Goal: Task Accomplishment & Management: Manage account settings

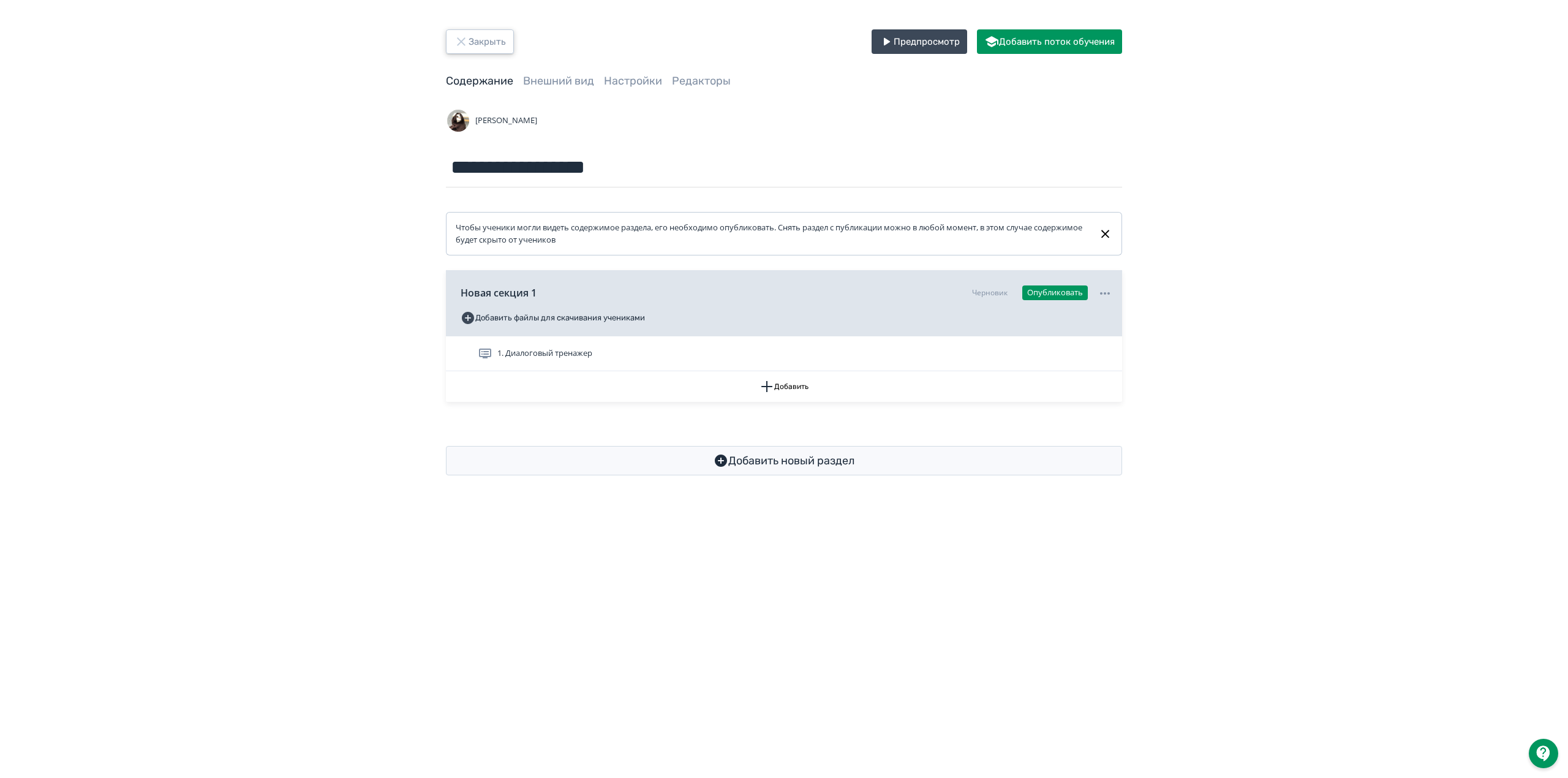
click at [464, 35] on icon "button" at bounding box center [461, 41] width 14 height 14
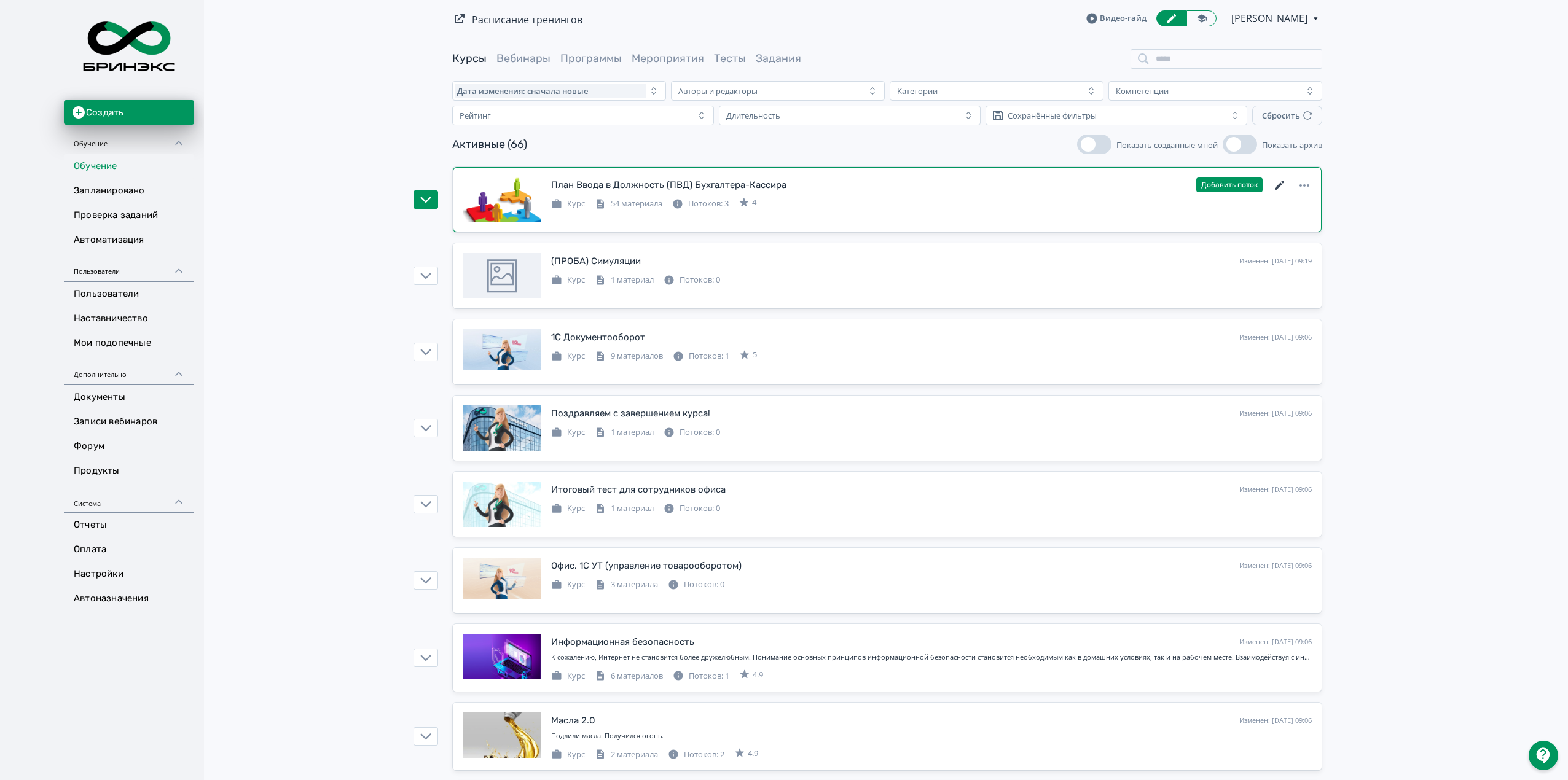
click at [1276, 189] on icon at bounding box center [1279, 185] width 9 height 9
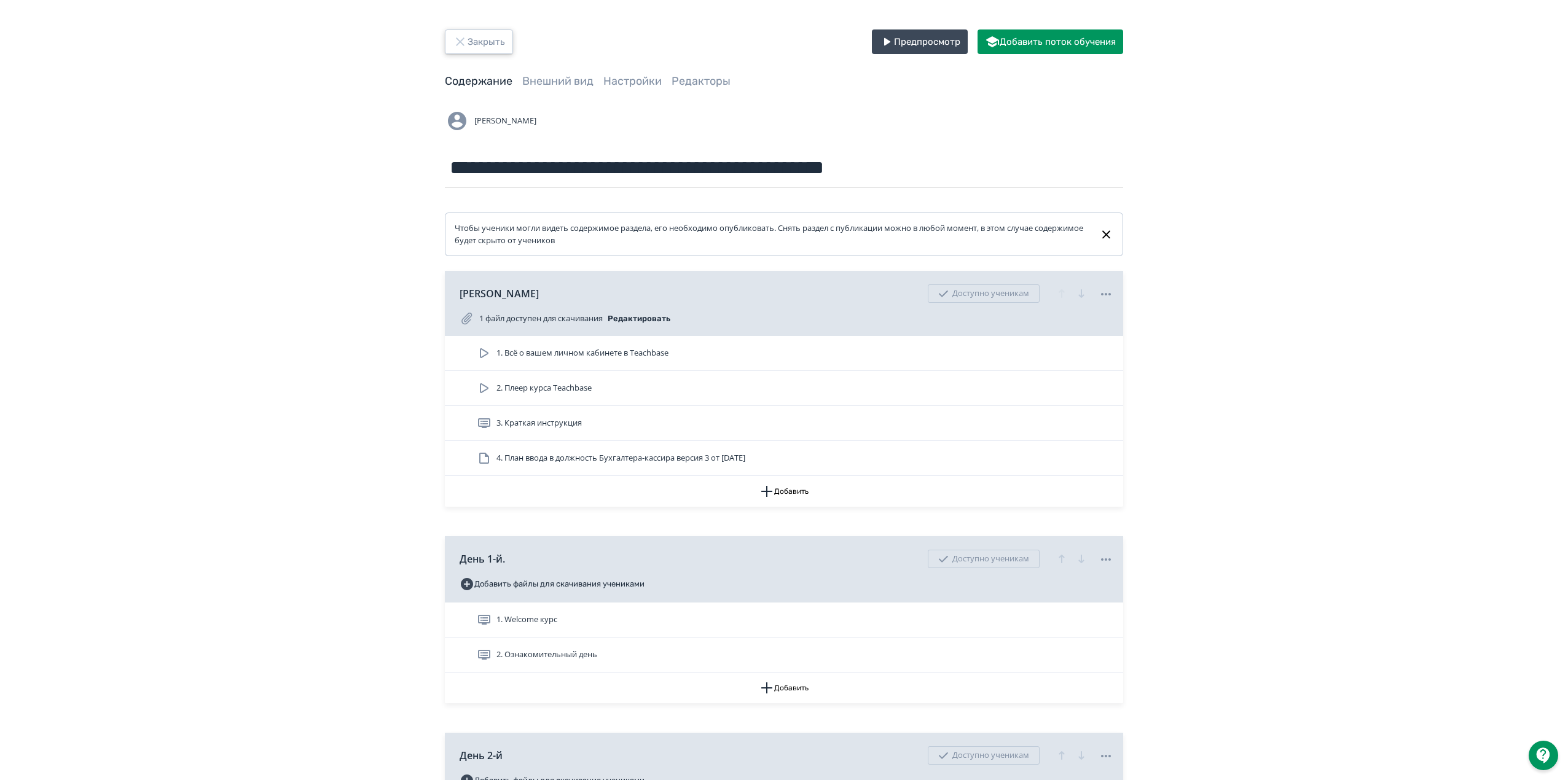
click at [477, 45] on button "Закрыть" at bounding box center [479, 41] width 68 height 24
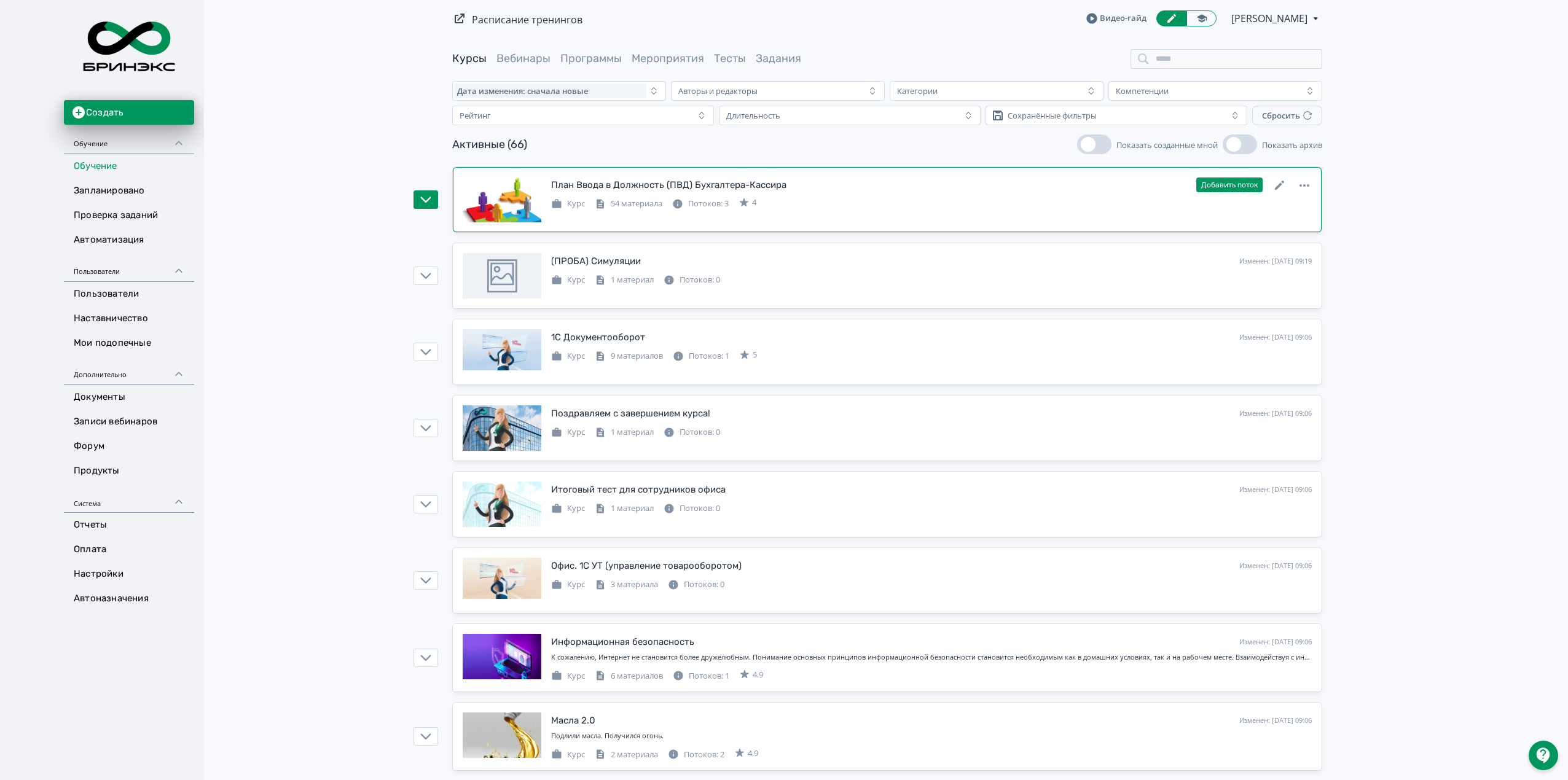
click at [1137, 187] on div "План Ввода в Должность (ПВД) Бухгалтера-Кассира Изменен: 07.10.2025 в 11:25 Доб…" at bounding box center [931, 185] width 761 height 16
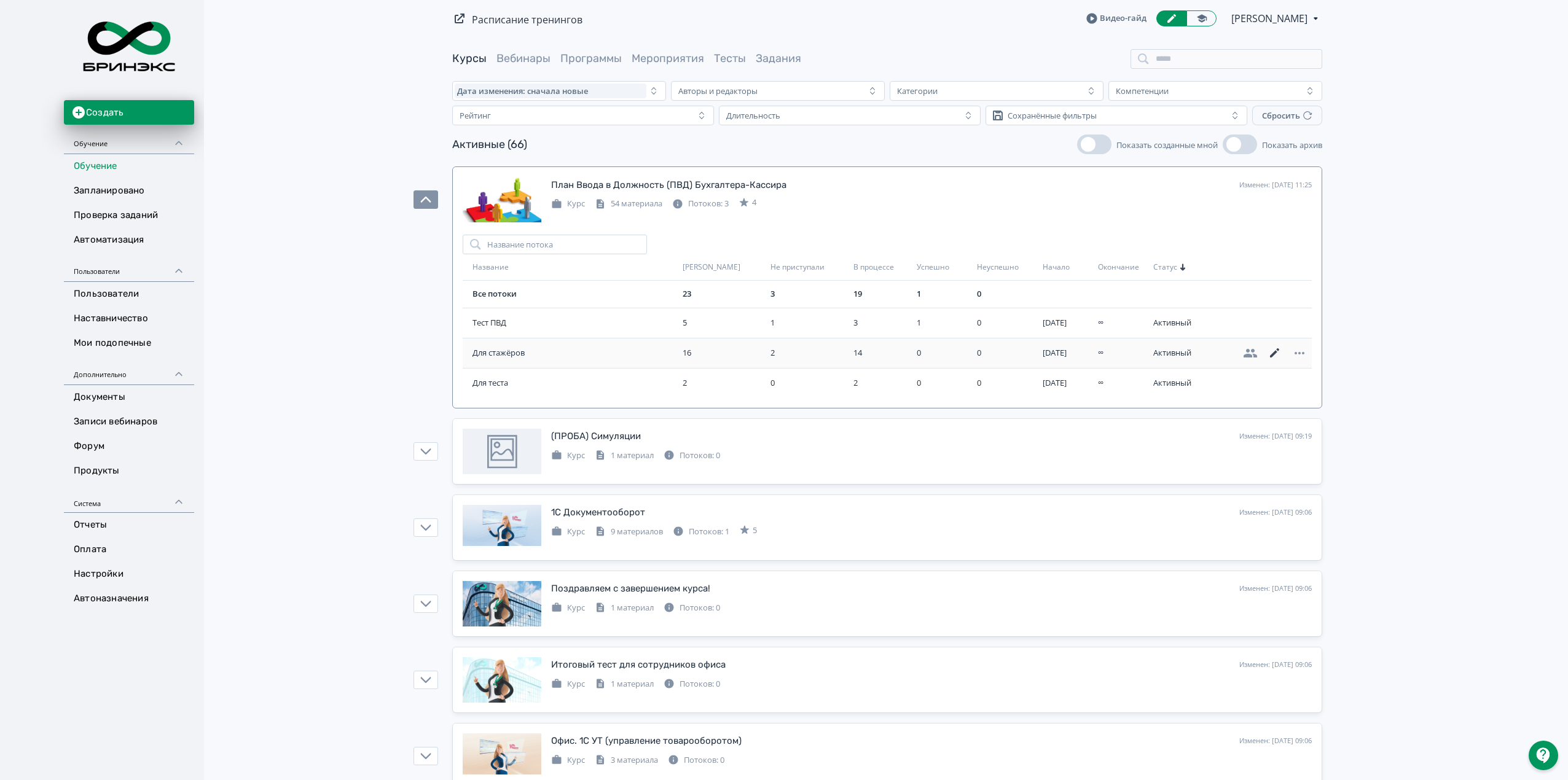
click at [1274, 356] on icon at bounding box center [1275, 353] width 14 height 14
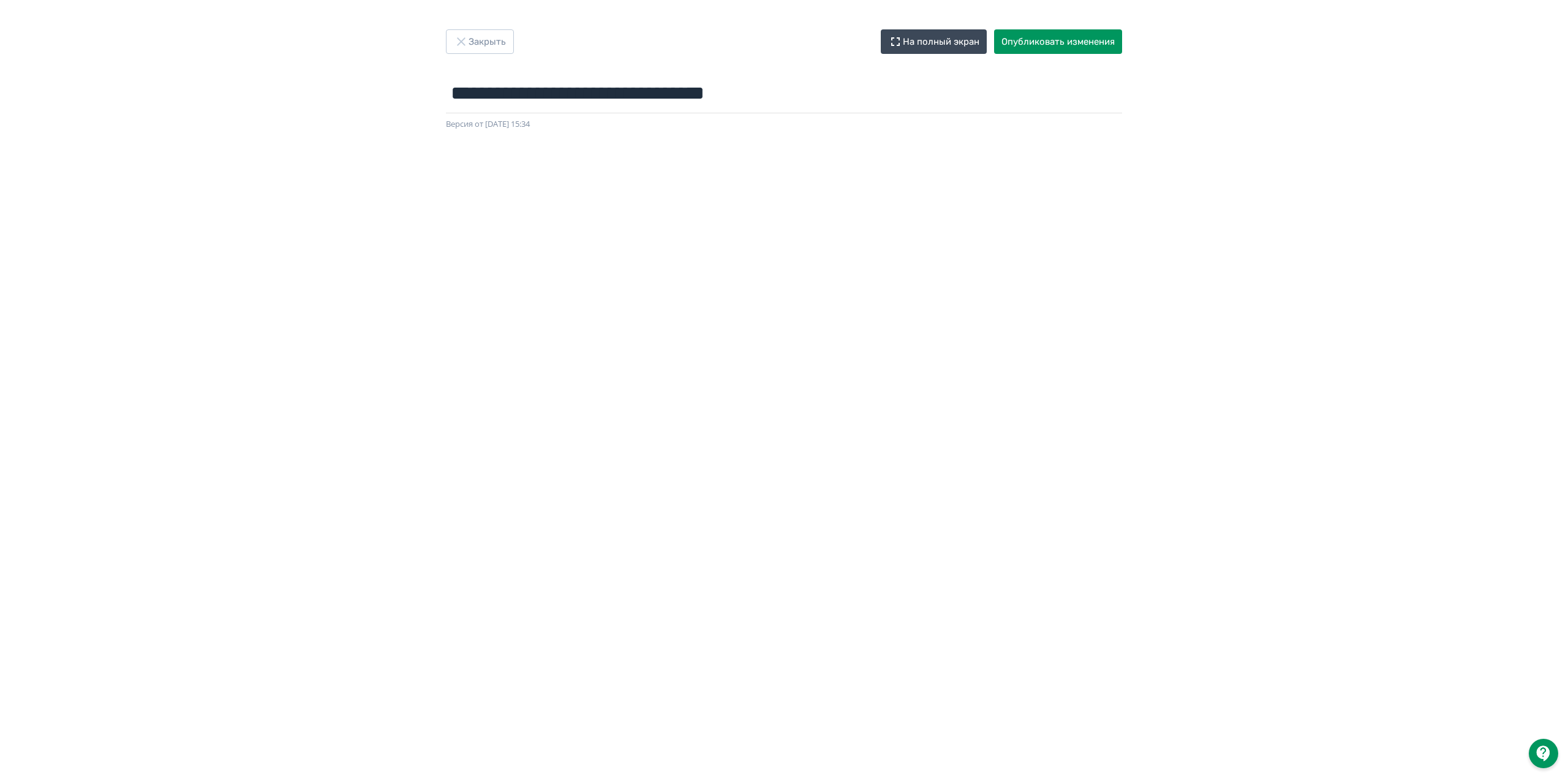
click at [1400, 67] on div "**********" at bounding box center [784, 389] width 1568 height 719
